Goal: Information Seeking & Learning: Learn about a topic

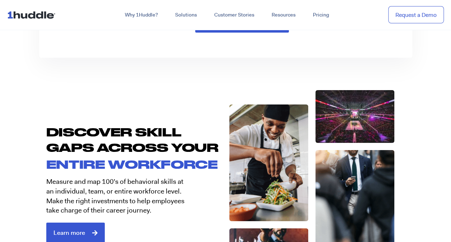
scroll to position [1183, 0]
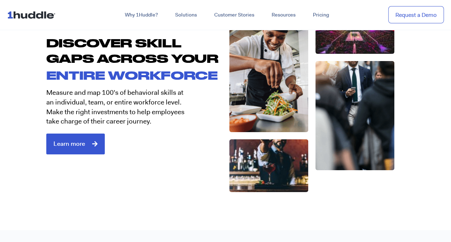
click at [25, 16] on img at bounding box center [32, 15] width 51 height 14
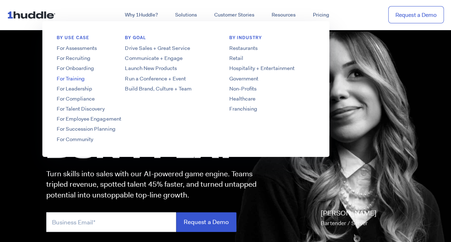
click at [71, 76] on link "For Training" at bounding box center [99, 79] width 115 height 8
